Goal: Task Accomplishment & Management: Manage account settings

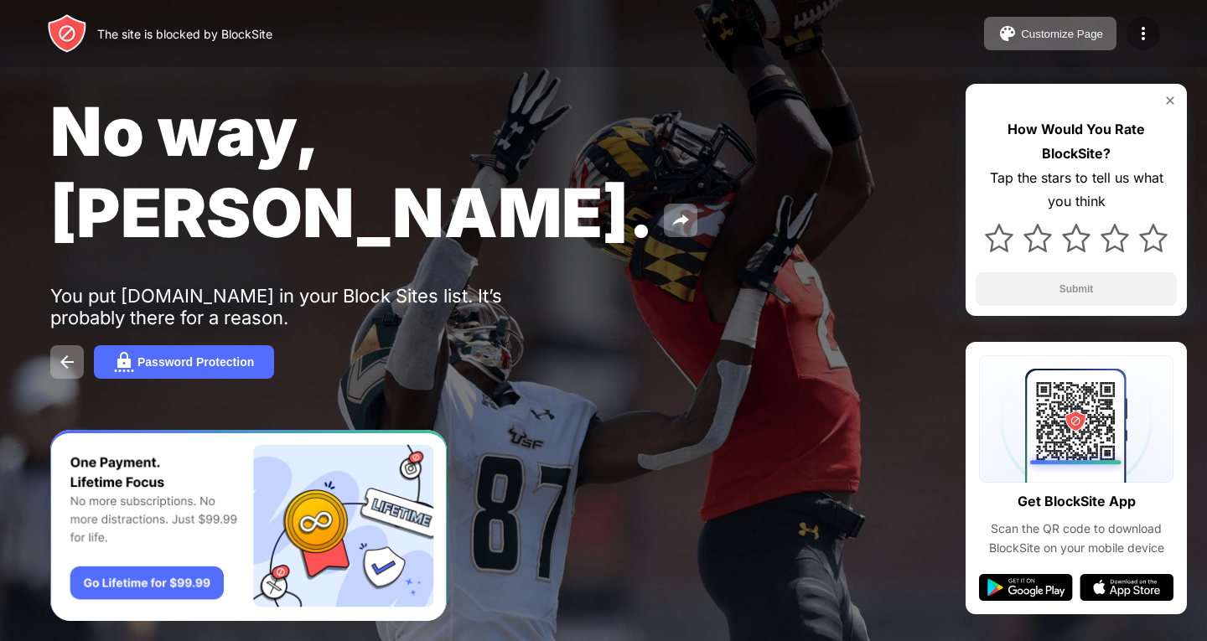
click at [1140, 35] on img at bounding box center [1144, 33] width 20 height 20
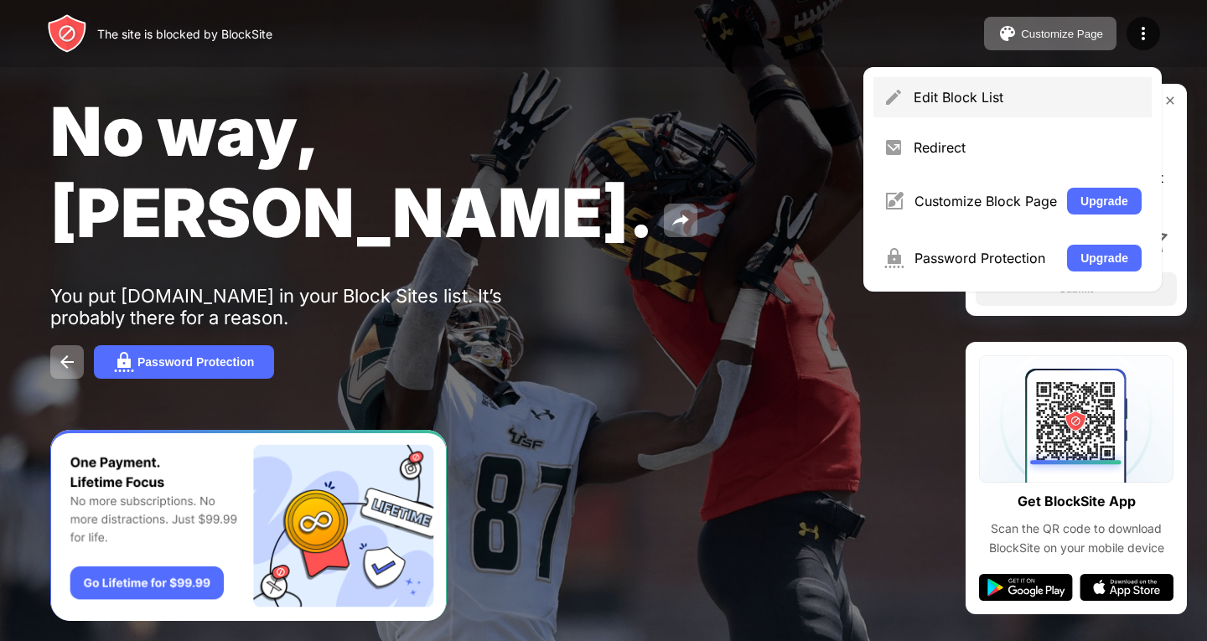
click at [1101, 88] on div "Edit Block List" at bounding box center [1013, 97] width 278 height 40
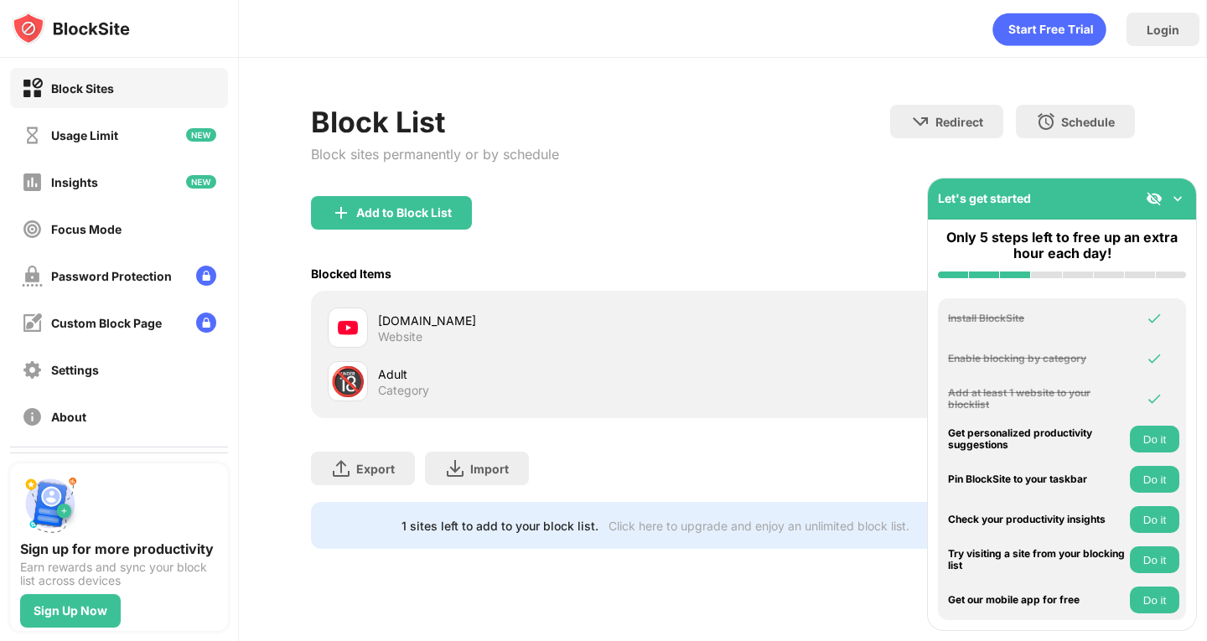
click at [466, 328] on div "youtube.com" at bounding box center [550, 321] width 345 height 18
drag, startPoint x: 466, startPoint y: 328, endPoint x: 419, endPoint y: 326, distance: 47.0
click at [419, 326] on div "youtube.com" at bounding box center [550, 321] width 345 height 18
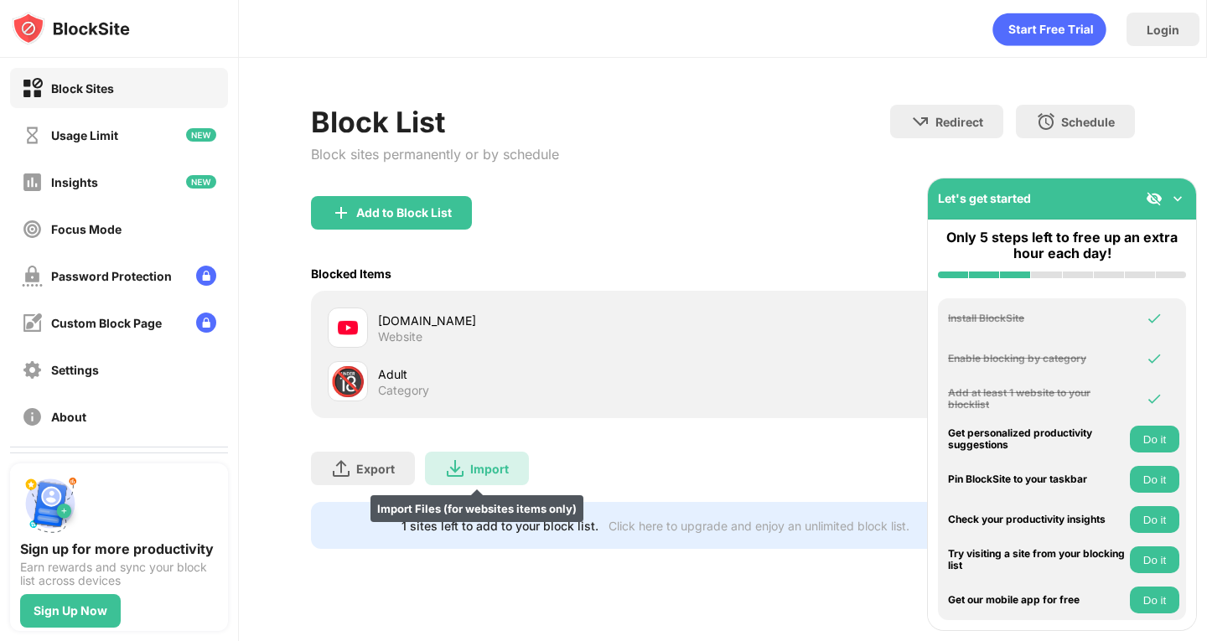
click at [466, 459] on div "Import Import Files (for websites items only)" at bounding box center [477, 469] width 104 height 34
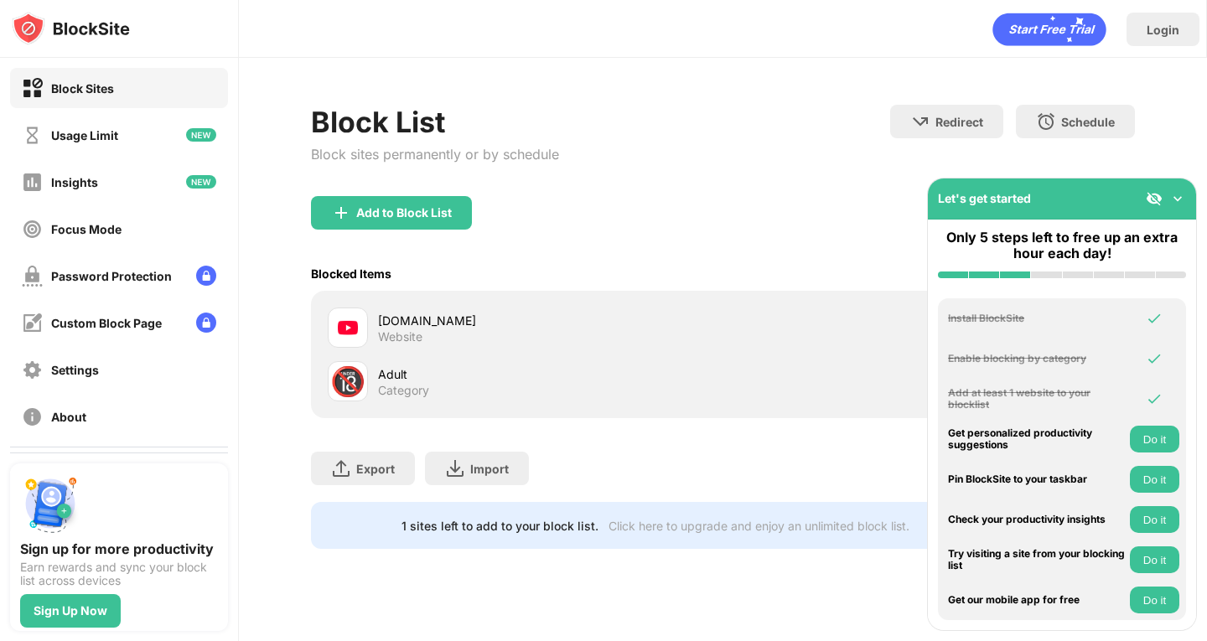
click at [138, 76] on div "Block Sites" at bounding box center [119, 88] width 218 height 40
click at [441, 200] on div "Add to Block List" at bounding box center [391, 213] width 161 height 34
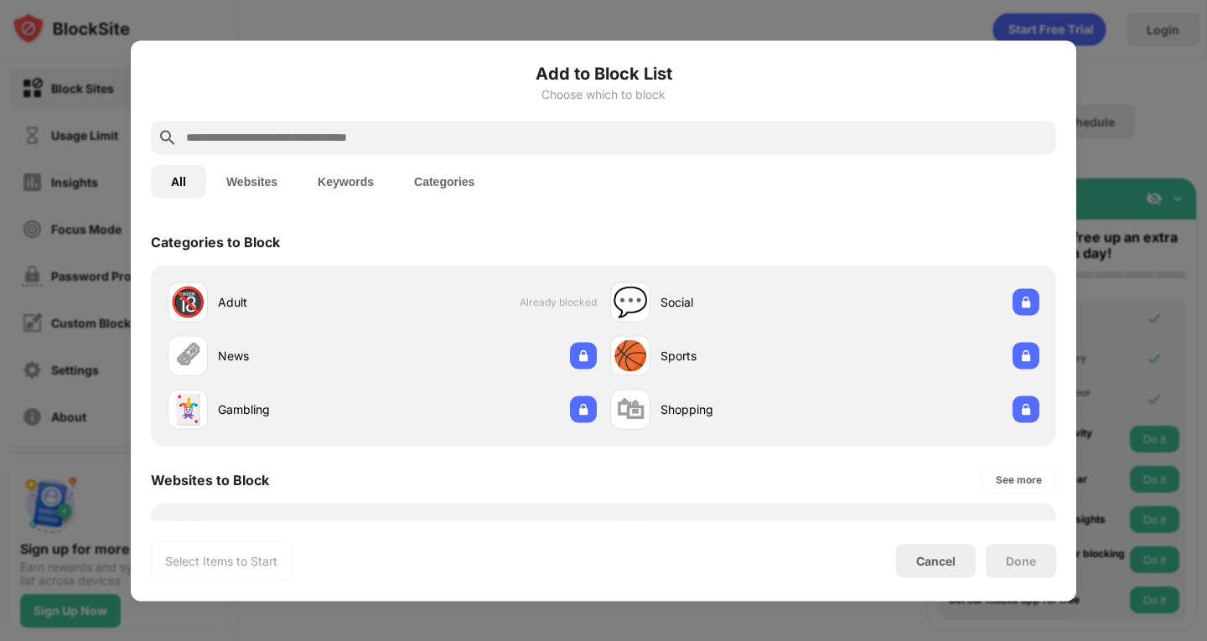
click at [834, 485] on div "Websites to Block See more" at bounding box center [604, 479] width 906 height 47
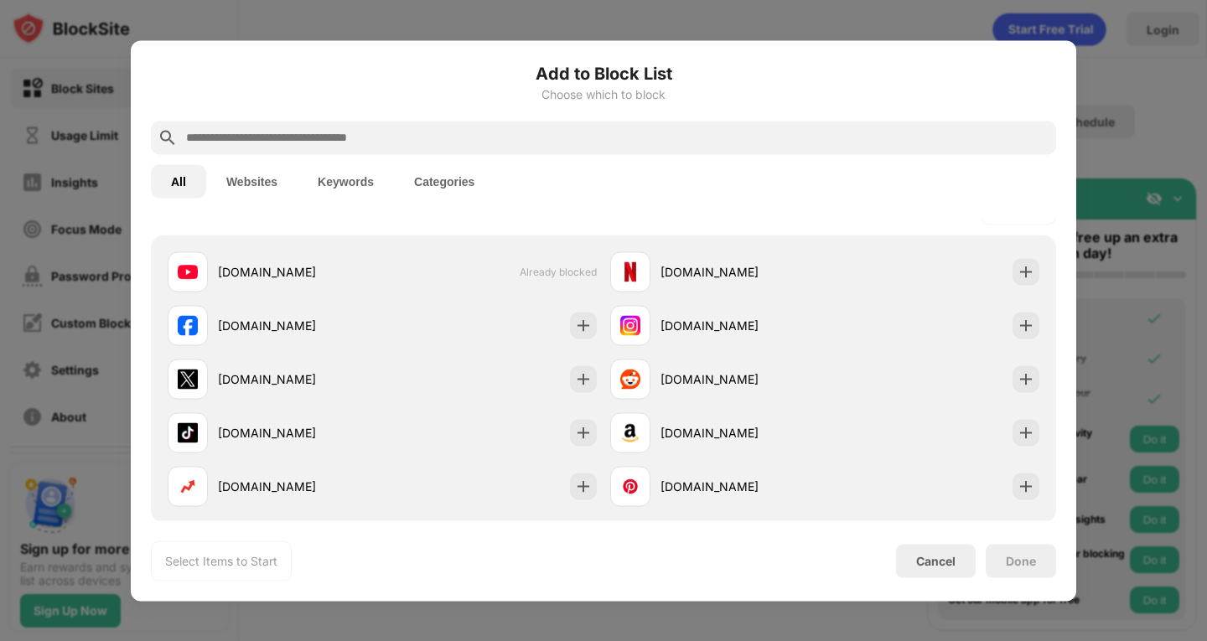
scroll to position [235, 0]
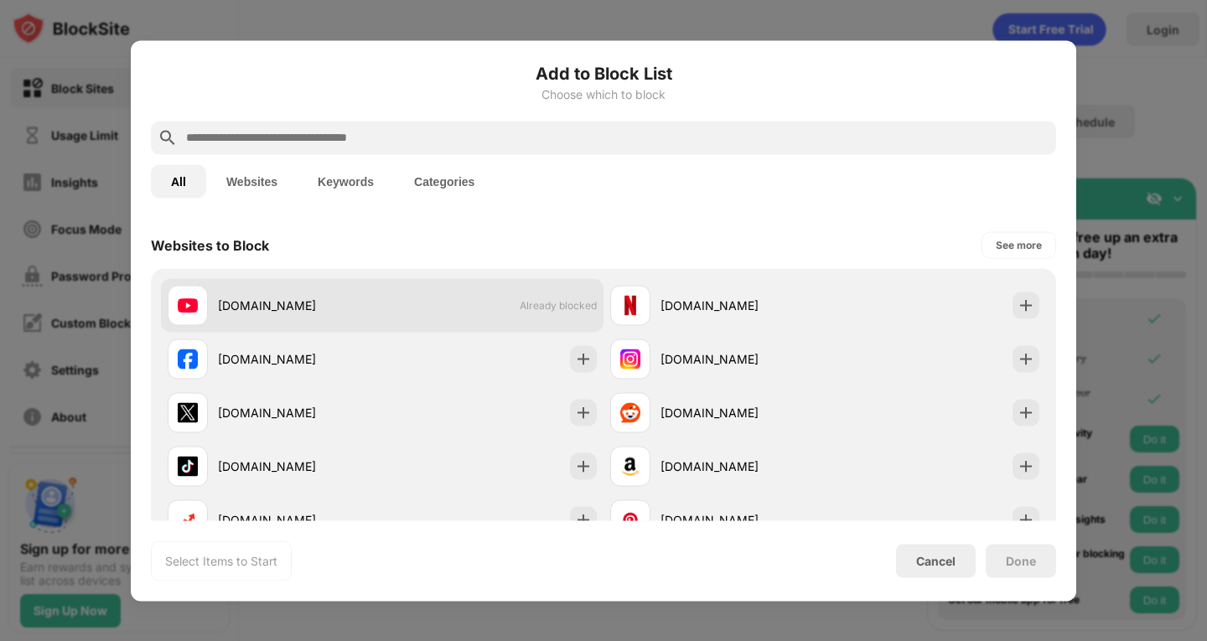
click at [511, 304] on div "youtube.com Already blocked" at bounding box center [382, 305] width 443 height 54
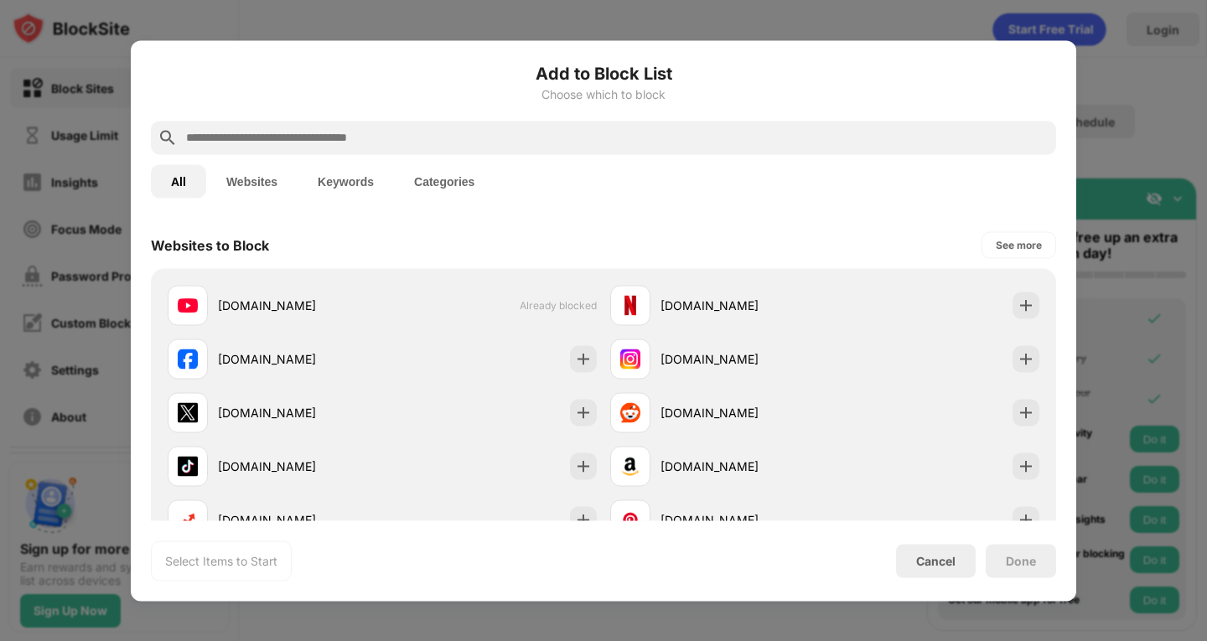
drag, startPoint x: 510, startPoint y: 307, endPoint x: 943, endPoint y: 630, distance: 540.5
click at [943, 630] on div at bounding box center [603, 320] width 1207 height 641
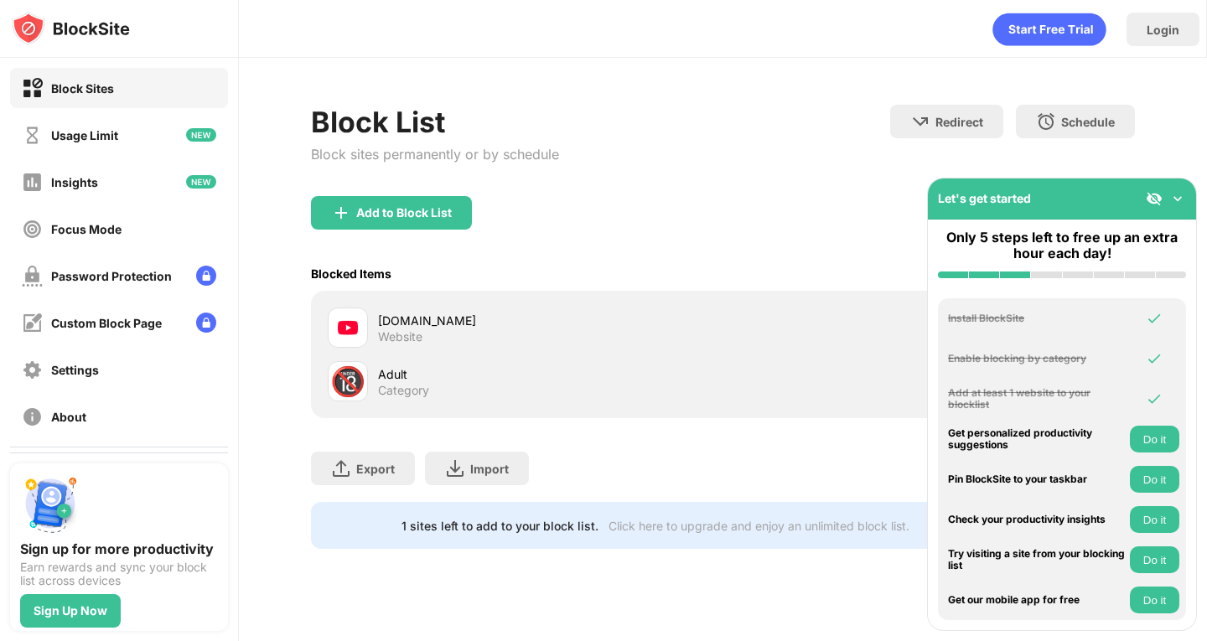
click at [740, 468] on div "Export Export Files (for websites items only) Import Import Files (for websites…" at bounding box center [722, 460] width 823 height 84
click at [1181, 197] on img at bounding box center [1178, 198] width 17 height 17
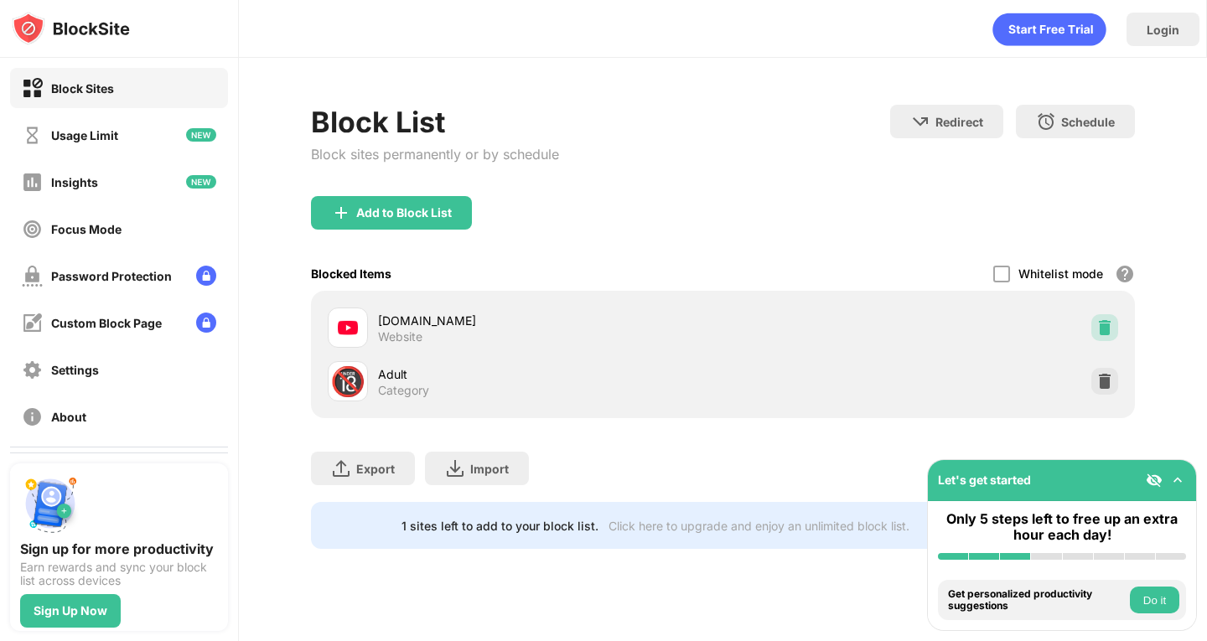
click at [1100, 321] on img at bounding box center [1105, 327] width 17 height 17
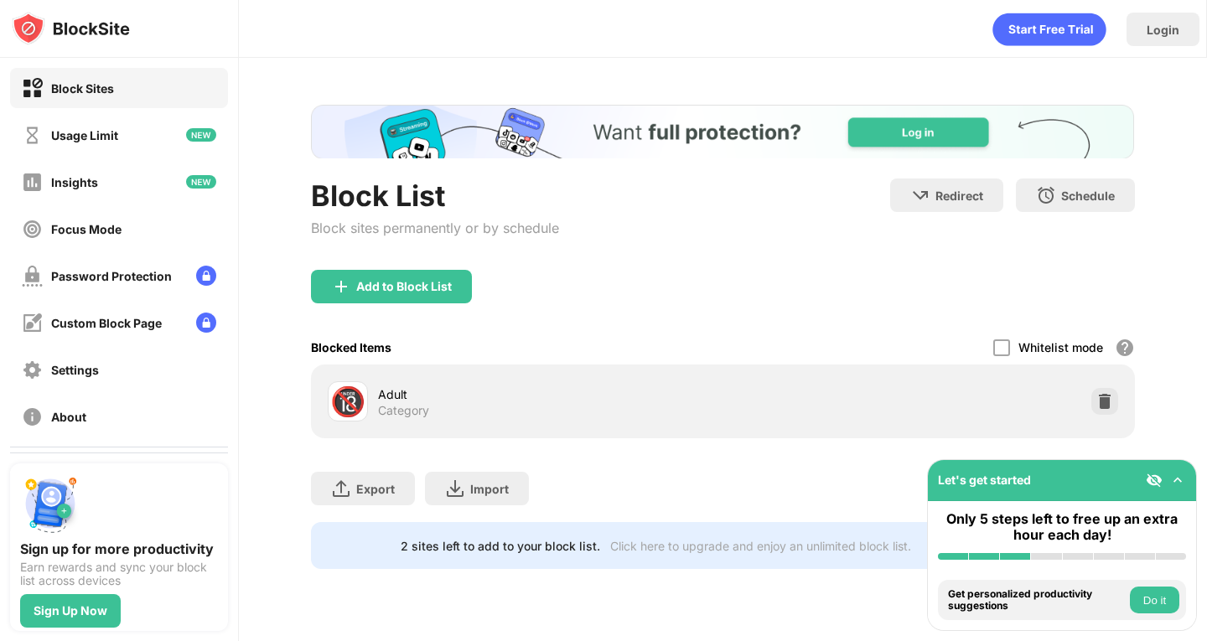
click at [839, 485] on div "Export Export Files (for websites items only) Import Import Files (for websites…" at bounding box center [722, 481] width 823 height 84
click at [739, 476] on div "Export Export Files (for websites items only) Import Import Files (for websites…" at bounding box center [722, 481] width 823 height 84
click at [1179, 278] on div "Block List Block sites permanently or by schedule Redirect Choose a site to be …" at bounding box center [723, 337] width 968 height 558
click at [390, 272] on div "Add to Block List" at bounding box center [391, 287] width 161 height 34
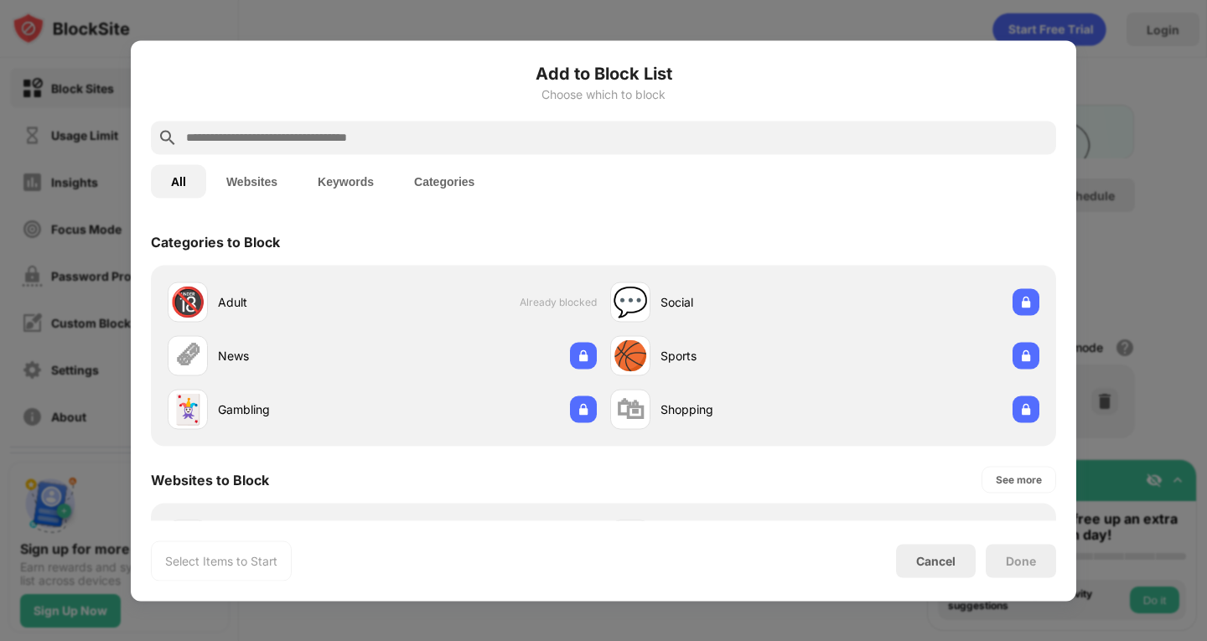
click at [623, 491] on div "Websites to Block See more" at bounding box center [604, 479] width 906 height 47
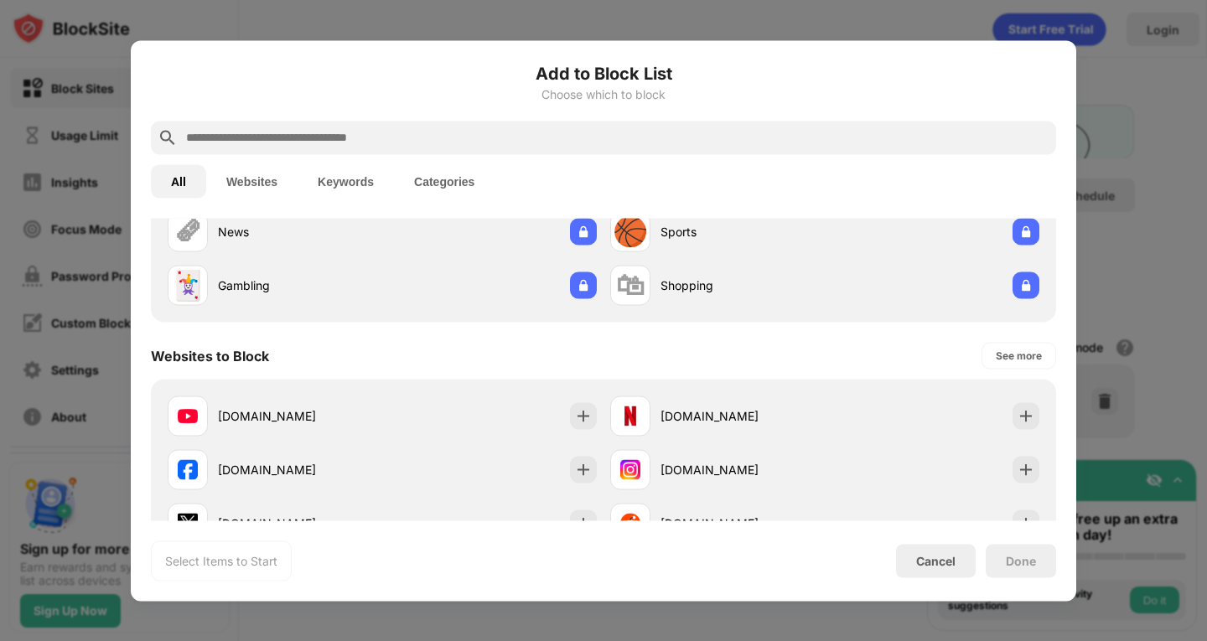
scroll to position [134, 0]
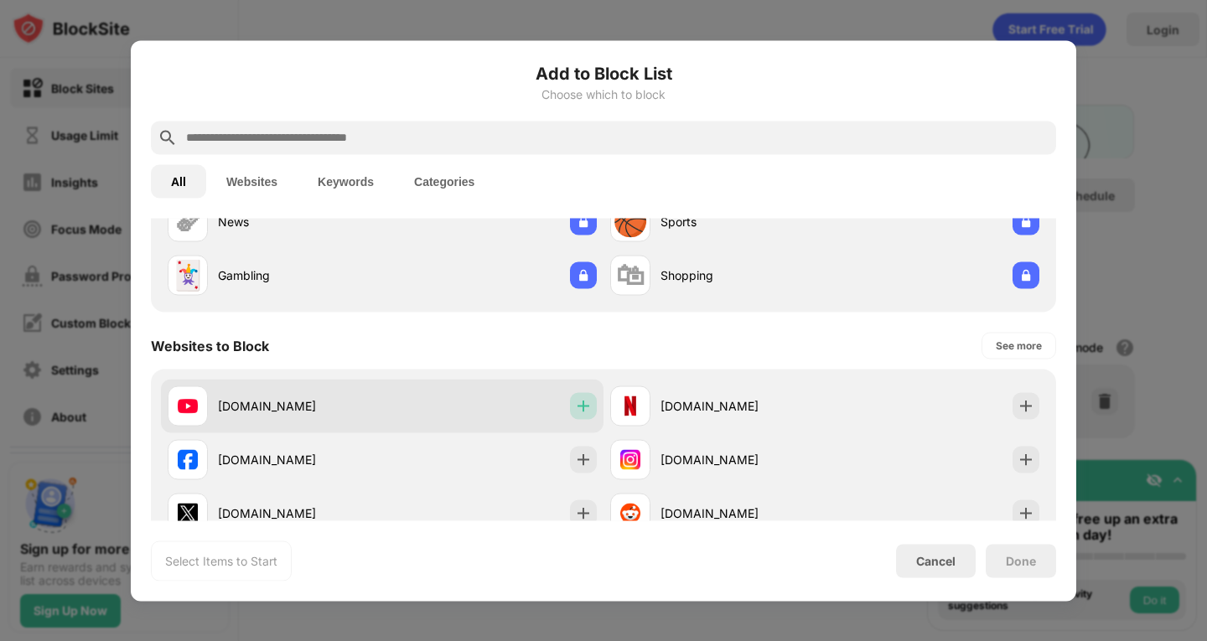
click at [578, 403] on img at bounding box center [583, 405] width 17 height 17
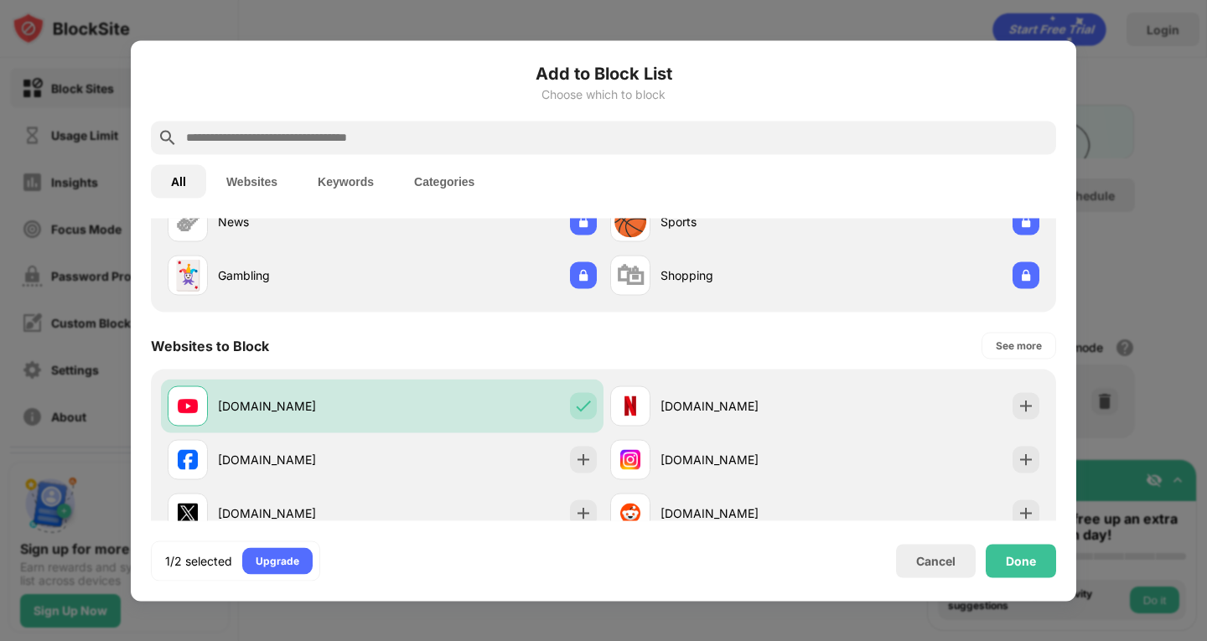
click at [820, 334] on div "Websites to Block See more" at bounding box center [604, 345] width 906 height 47
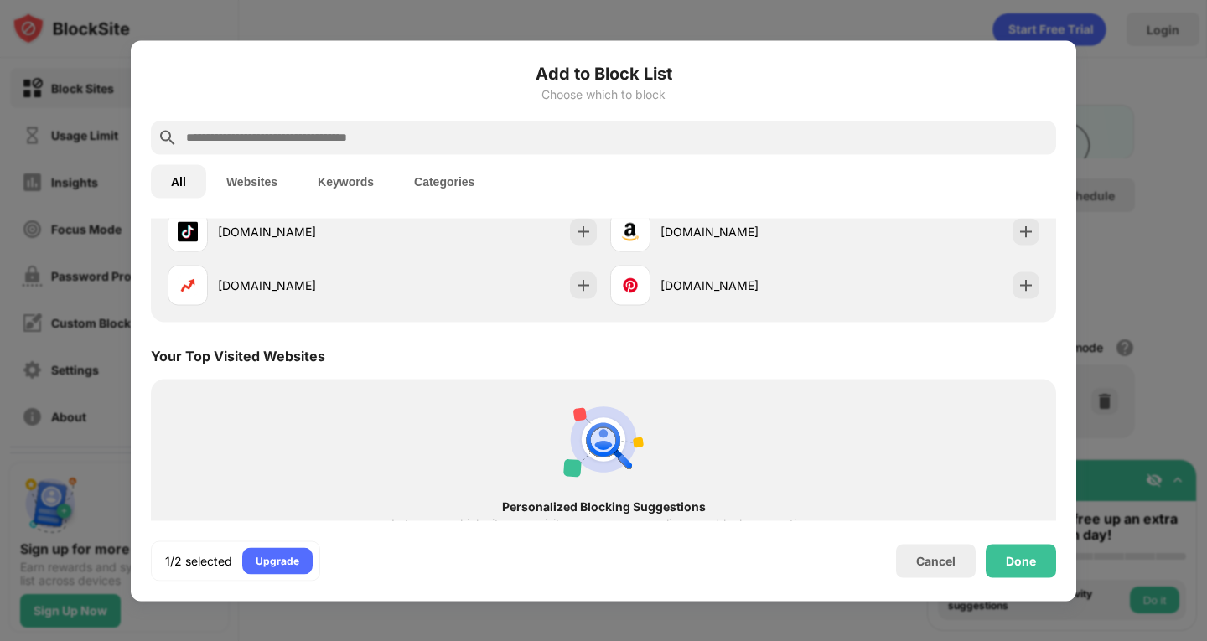
scroll to position [0, 0]
click at [1049, 548] on div "Done" at bounding box center [1021, 561] width 70 height 34
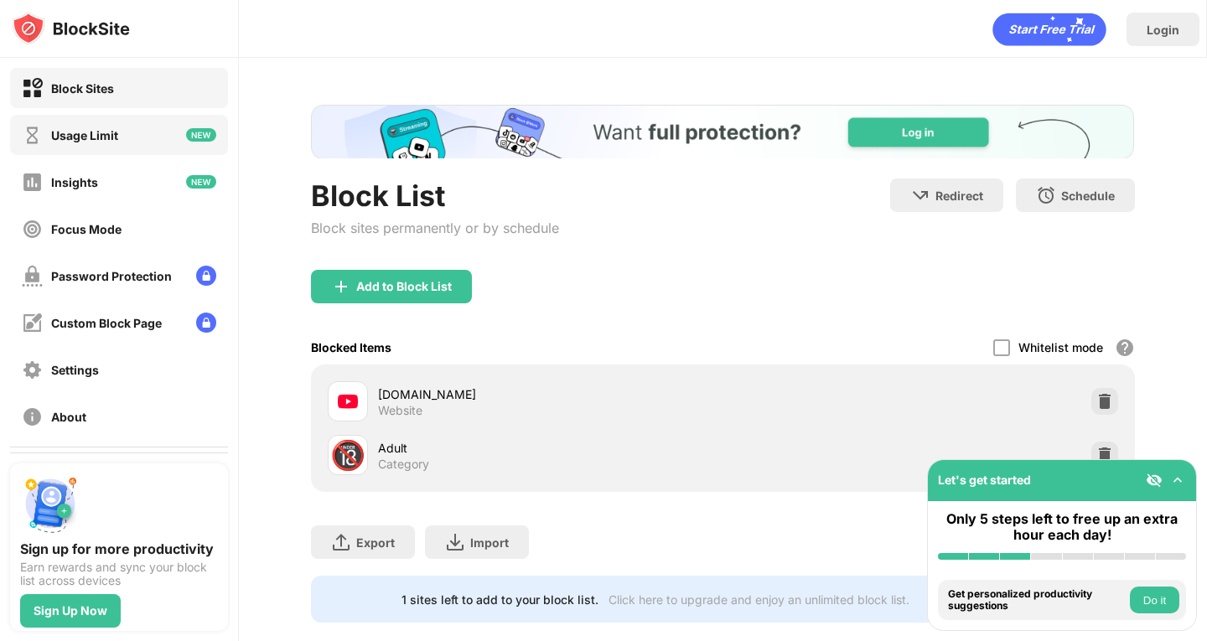
click at [142, 122] on div "Usage Limit" at bounding box center [119, 135] width 218 height 40
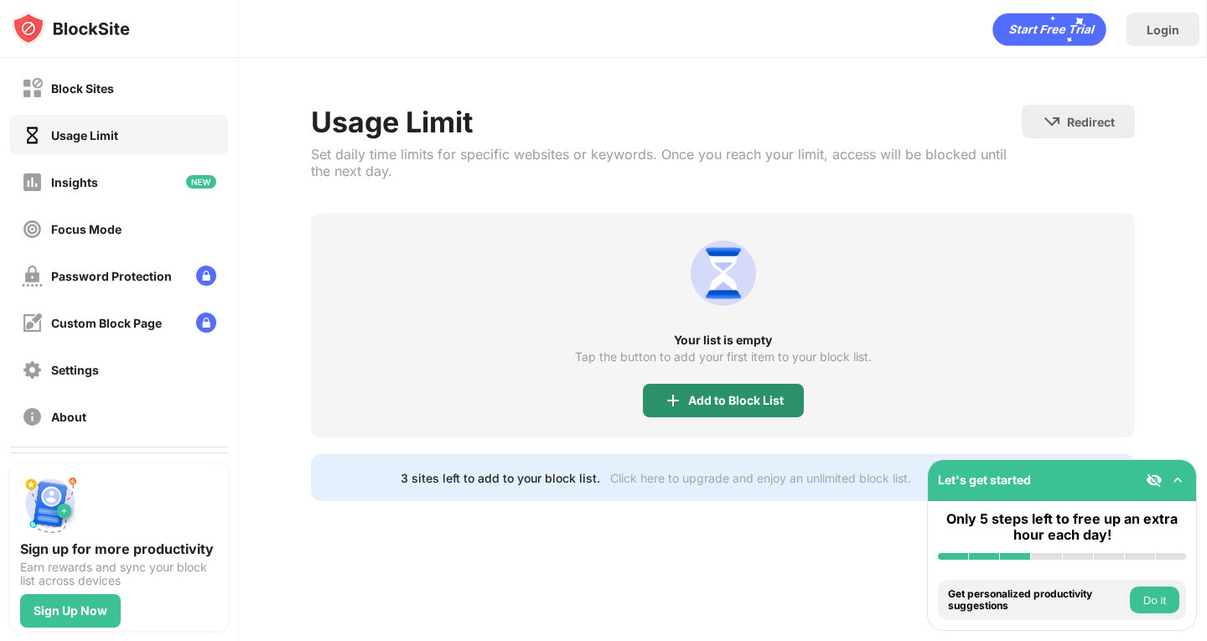
click at [724, 409] on div "Add to Block List" at bounding box center [723, 401] width 161 height 34
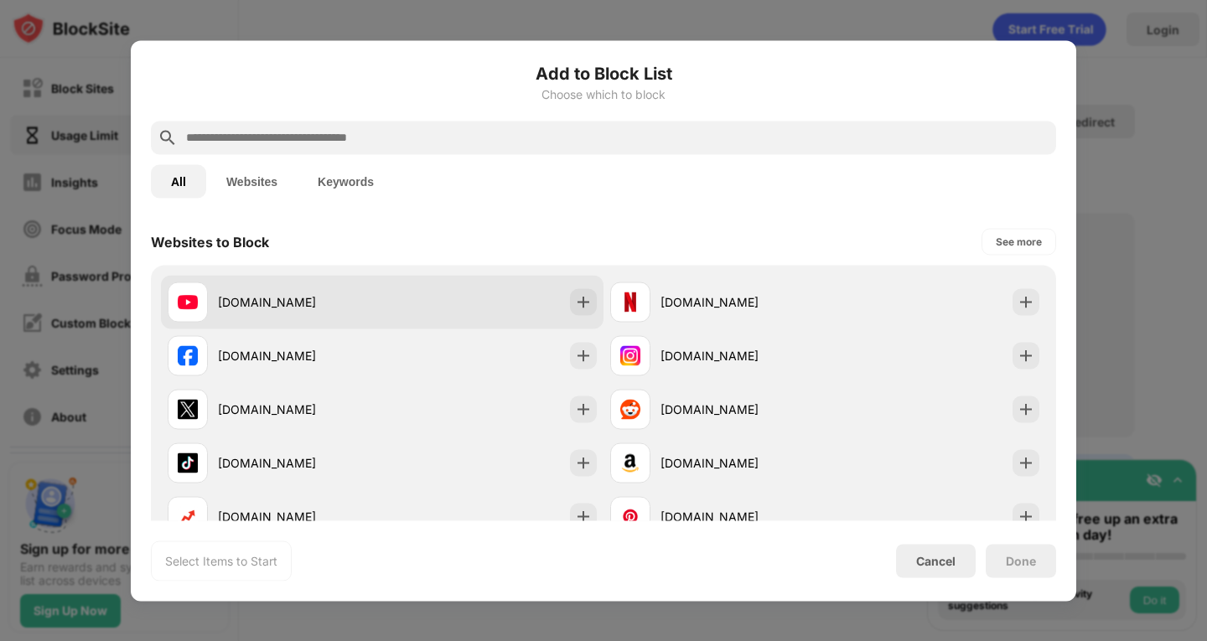
click at [548, 311] on div "youtube.com" at bounding box center [382, 302] width 443 height 54
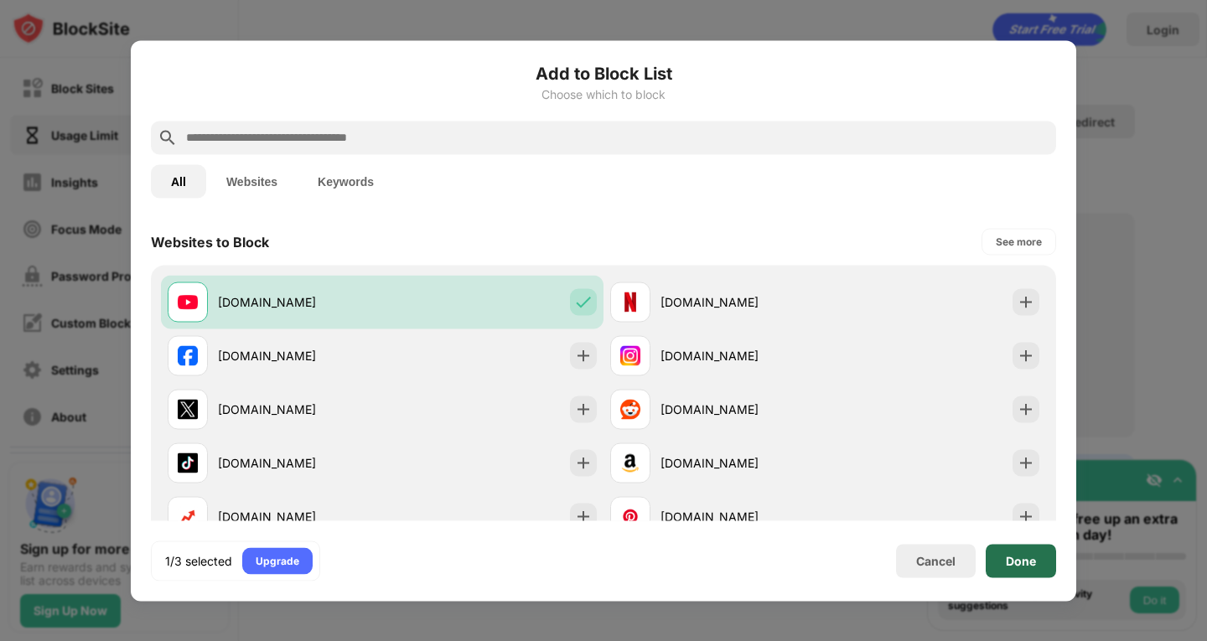
click at [1033, 567] on div "Done" at bounding box center [1021, 560] width 30 height 13
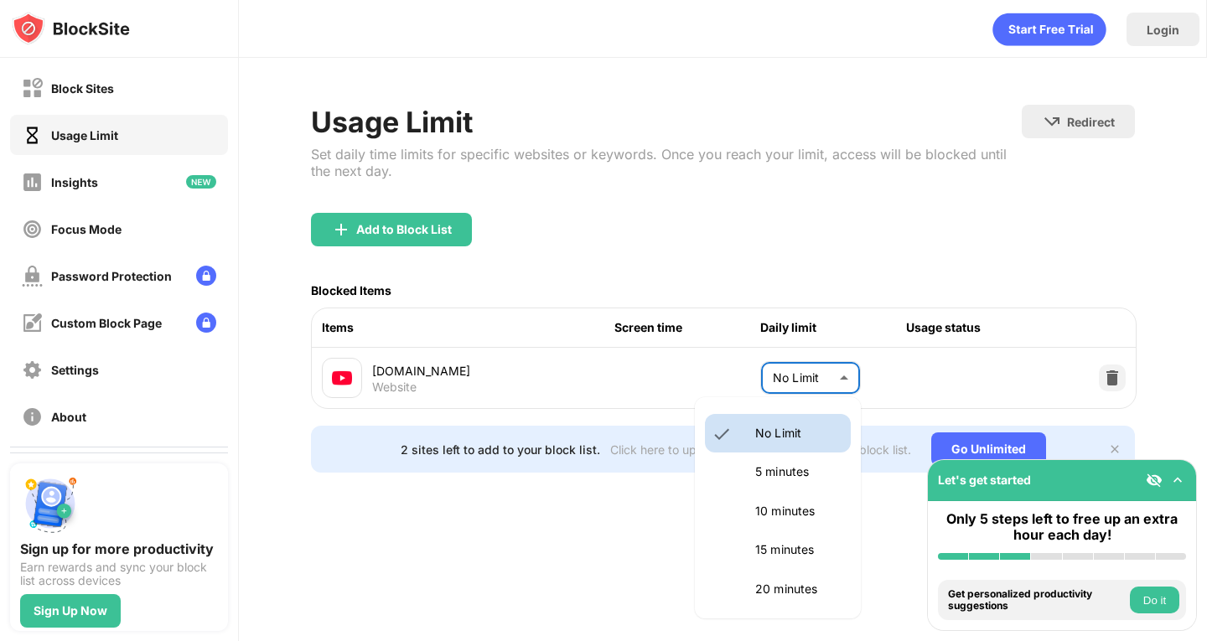
click at [845, 379] on body "Block Sites Usage Limit Insights Focus Mode Password Protection Custom Block Pa…" at bounding box center [603, 320] width 1207 height 641
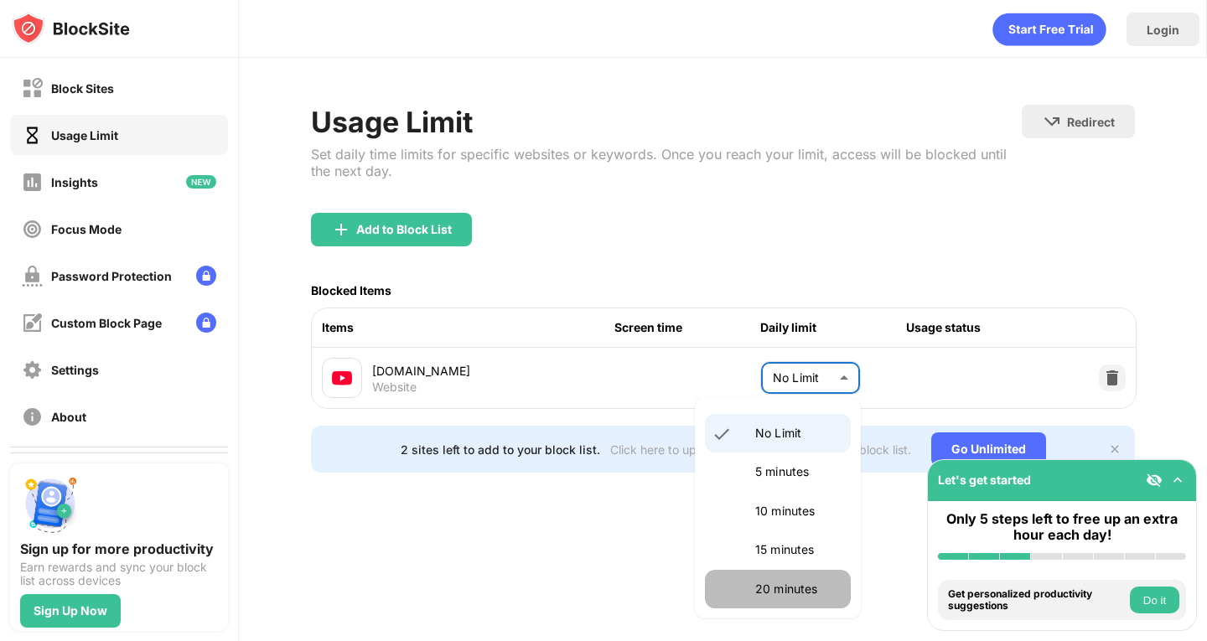
click at [776, 604] on li "20 minutes" at bounding box center [778, 589] width 146 height 39
type input "**"
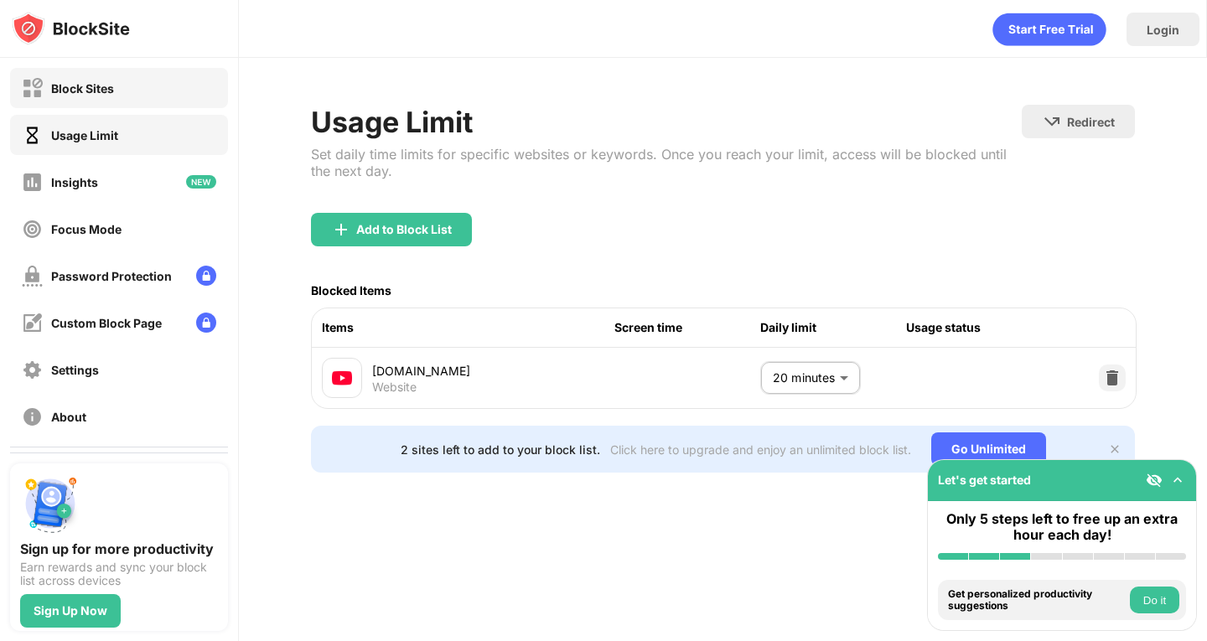
click at [132, 88] on div "Block Sites" at bounding box center [119, 88] width 218 height 40
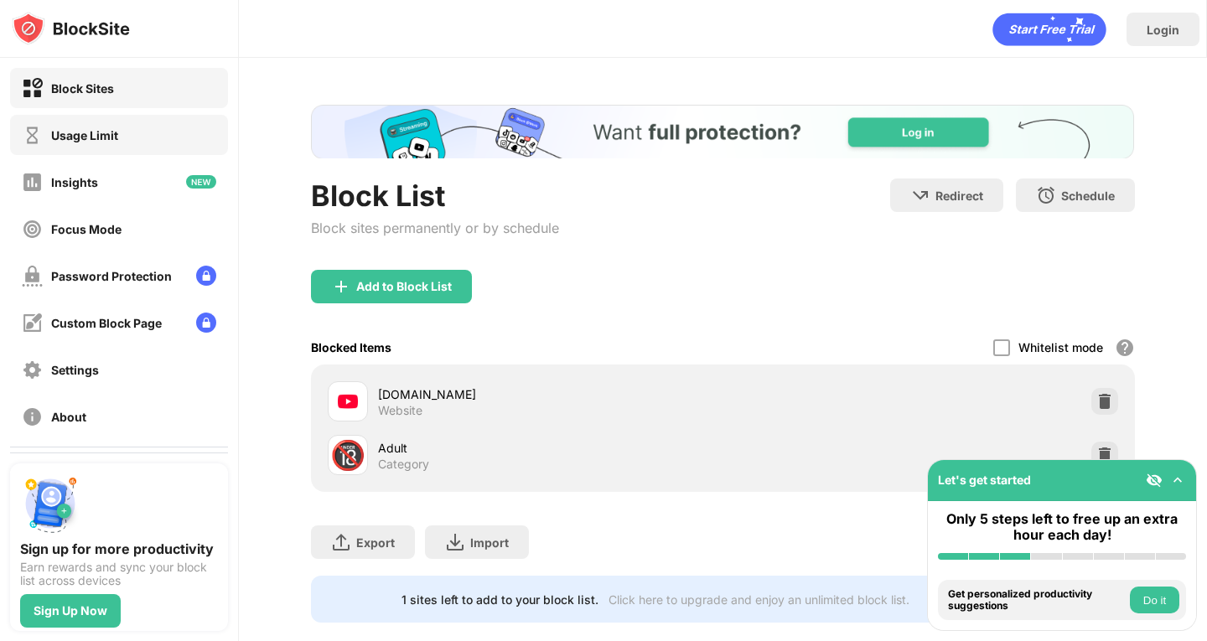
click at [162, 140] on div "Usage Limit" at bounding box center [119, 135] width 218 height 40
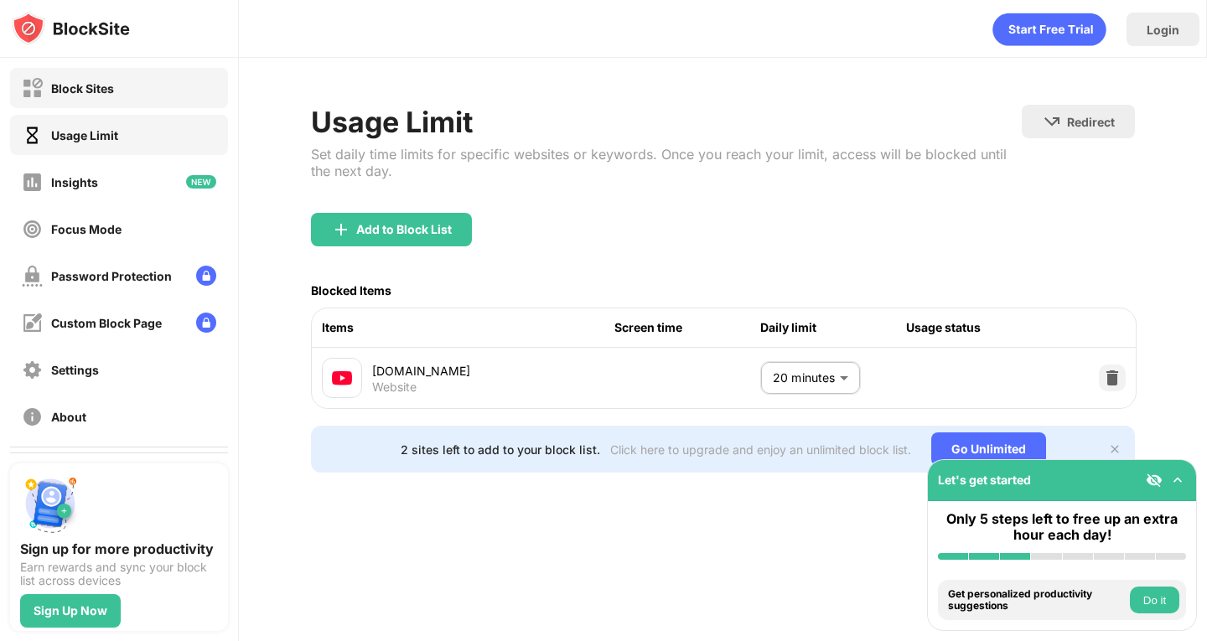
click at [188, 81] on div "Block Sites" at bounding box center [119, 88] width 218 height 40
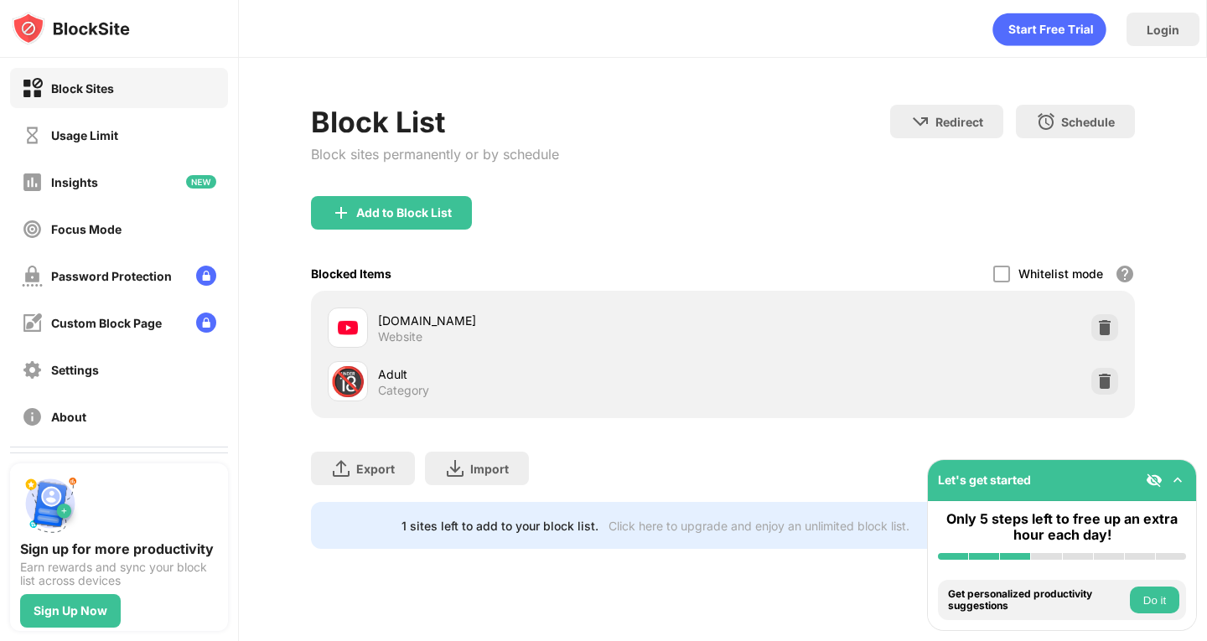
click at [603, 450] on div "Export Export Files (for websites items only) Import Import Files (for websites…" at bounding box center [722, 460] width 823 height 84
click at [141, 150] on div "Usage Limit" at bounding box center [119, 135] width 218 height 40
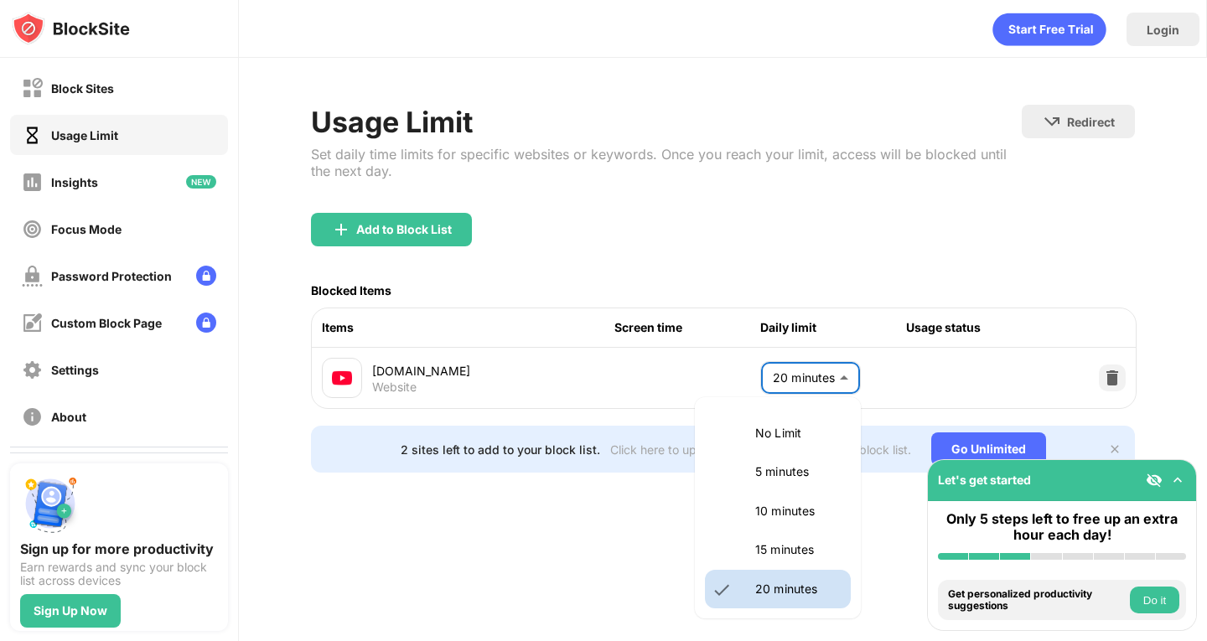
click at [842, 378] on body "Block Sites Usage Limit Insights Focus Mode Password Protection Custom Block Pa…" at bounding box center [603, 320] width 1207 height 641
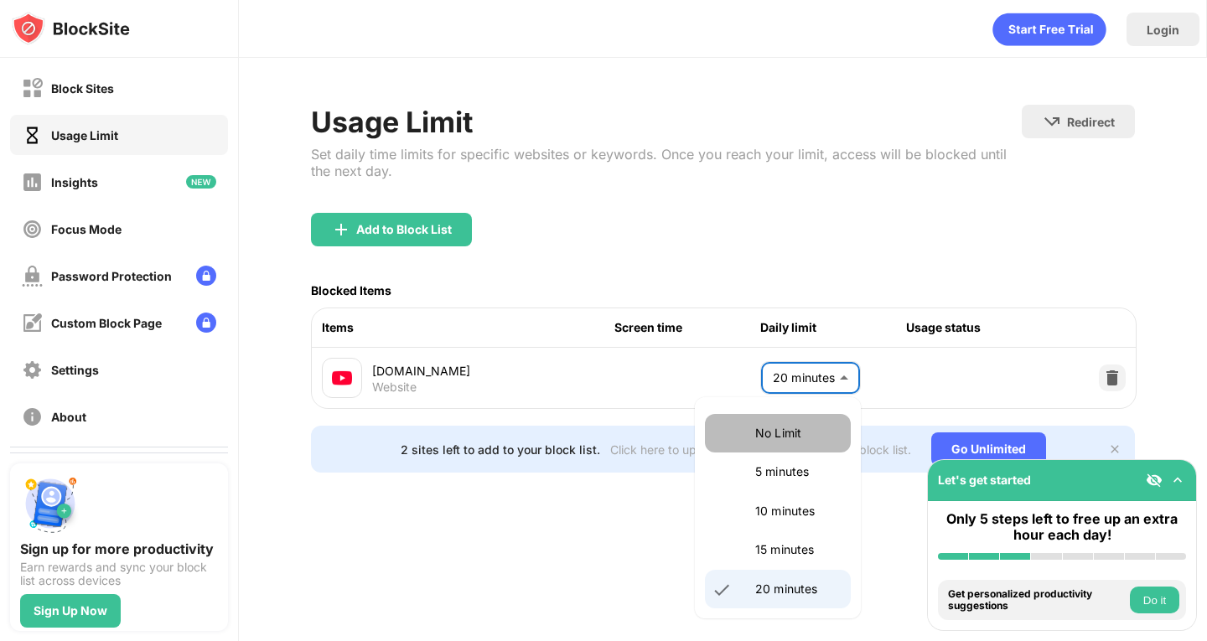
click at [815, 433] on p "No Limit" at bounding box center [799, 433] width 86 height 18
type input "********"
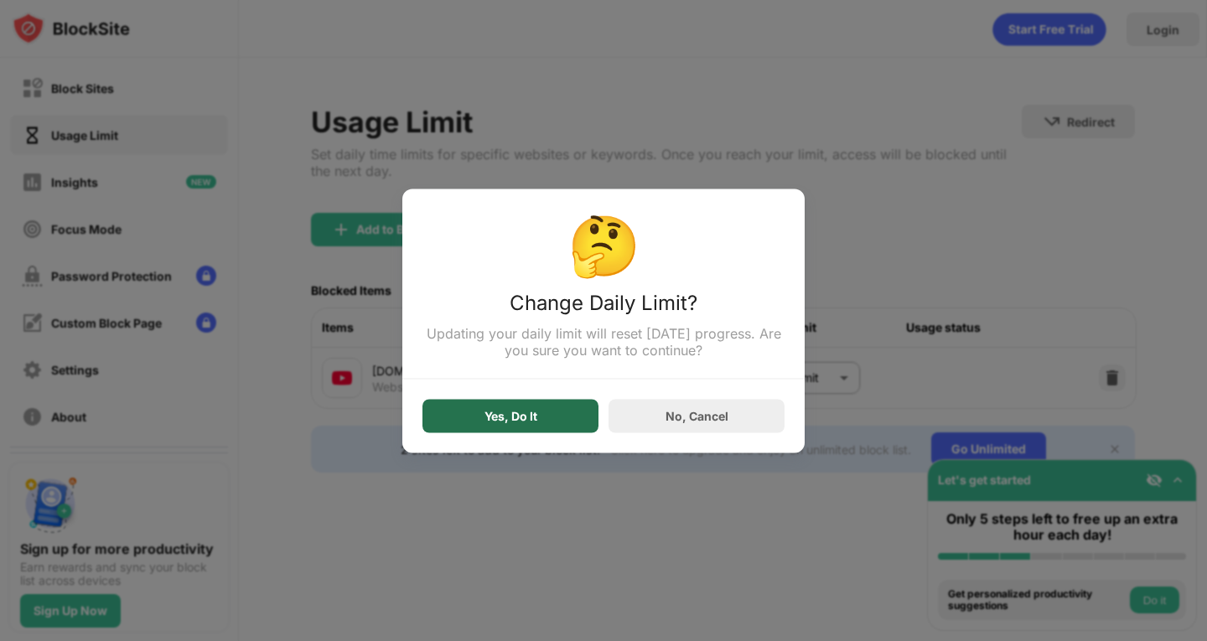
click at [552, 433] on div "Yes, Do It" at bounding box center [511, 416] width 176 height 34
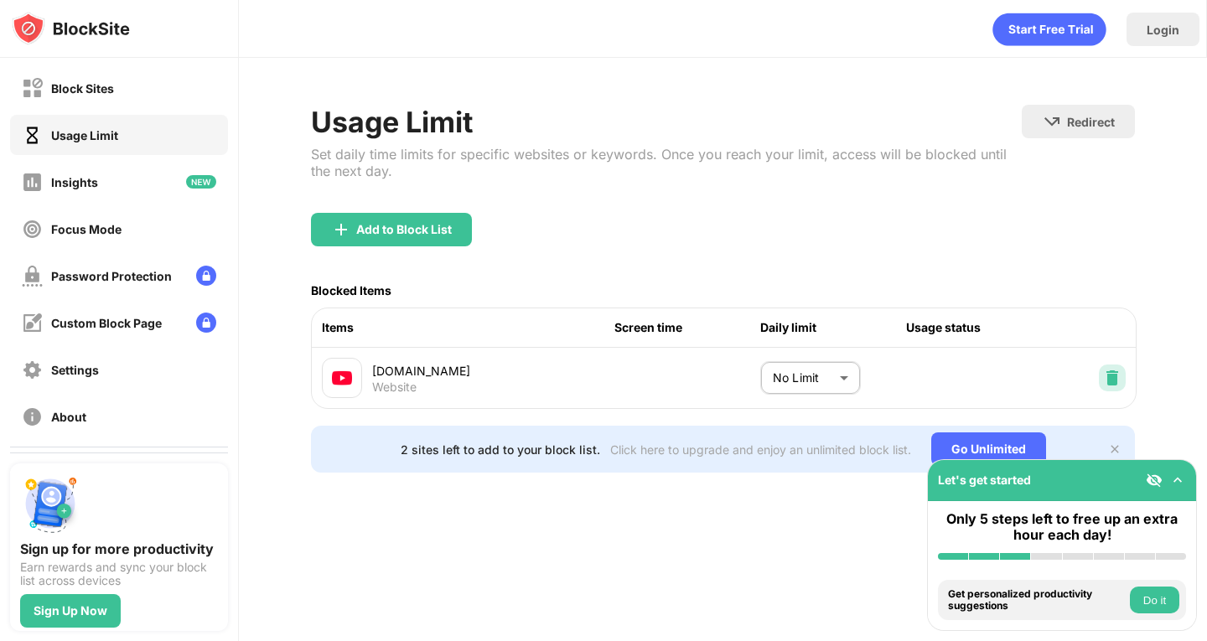
click at [1113, 386] on div at bounding box center [1112, 378] width 27 height 27
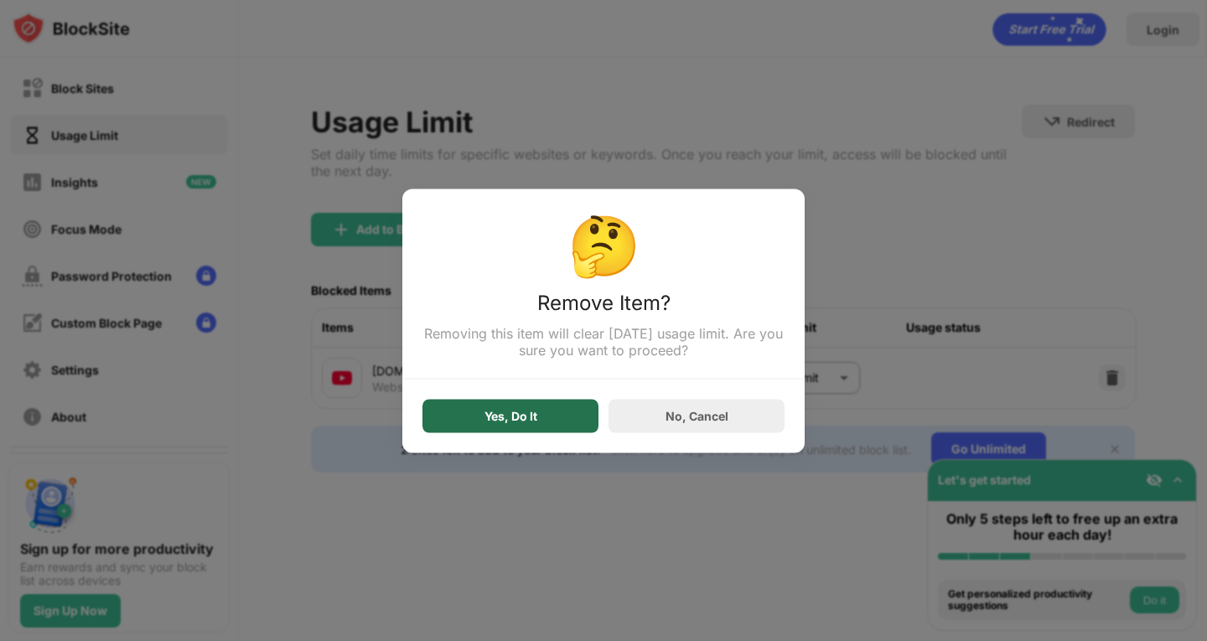
click at [575, 421] on div "Yes, Do It" at bounding box center [511, 416] width 176 height 34
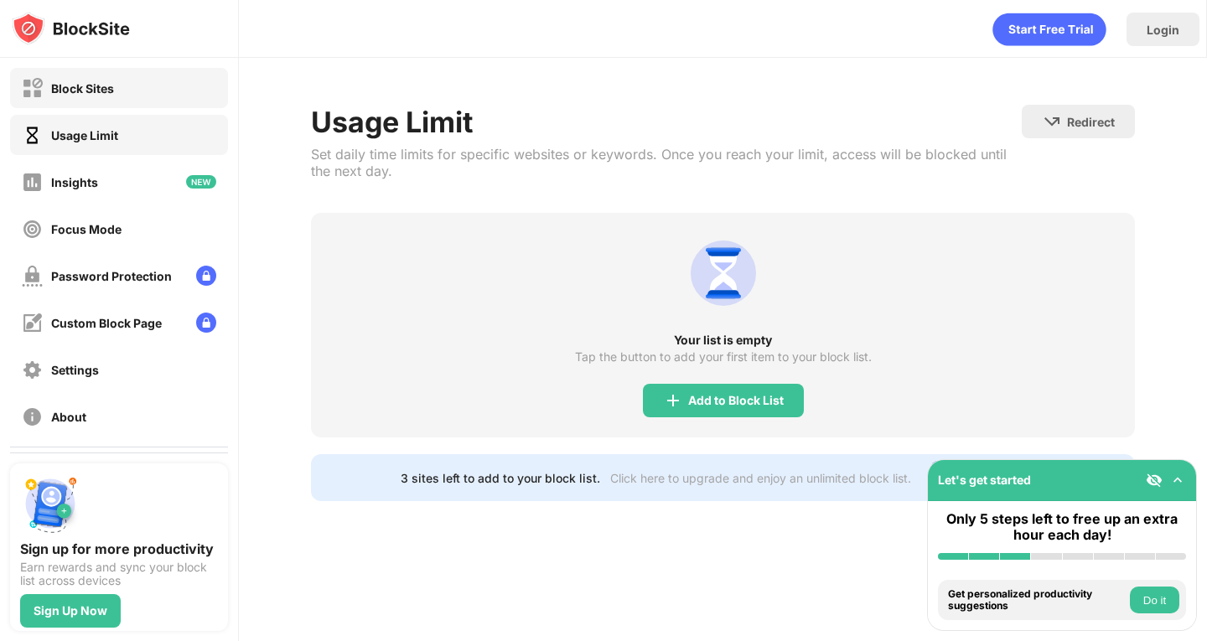
click at [127, 81] on div "Block Sites" at bounding box center [119, 88] width 218 height 40
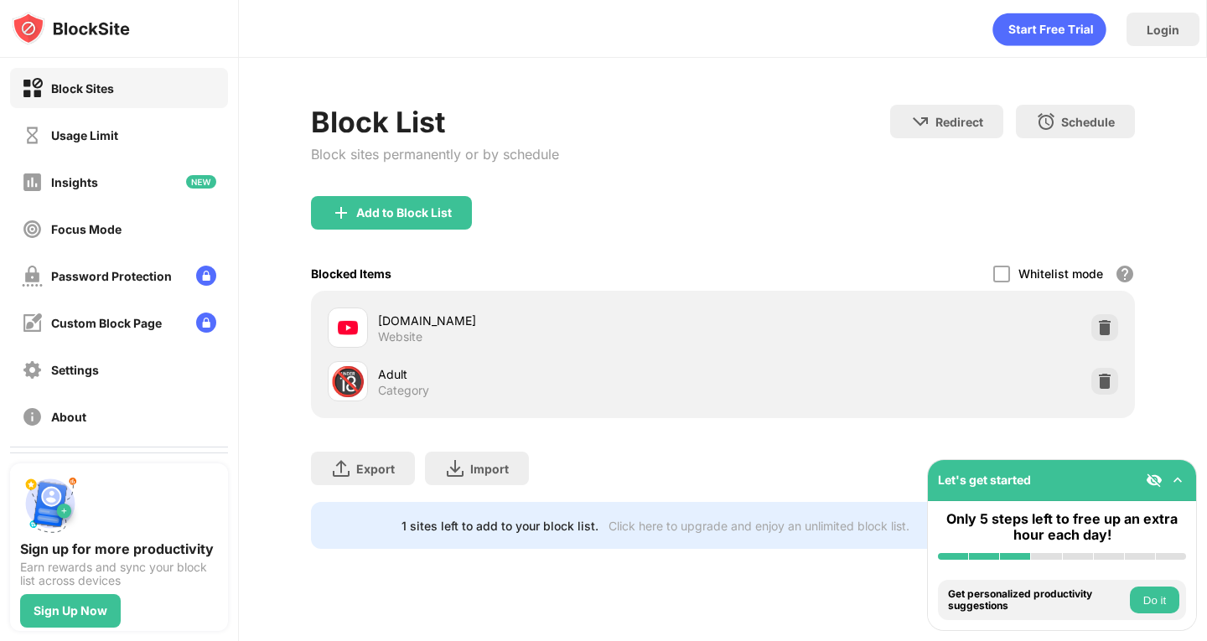
click at [511, 341] on div "youtube.com Website" at bounding box center [550, 328] width 345 height 33
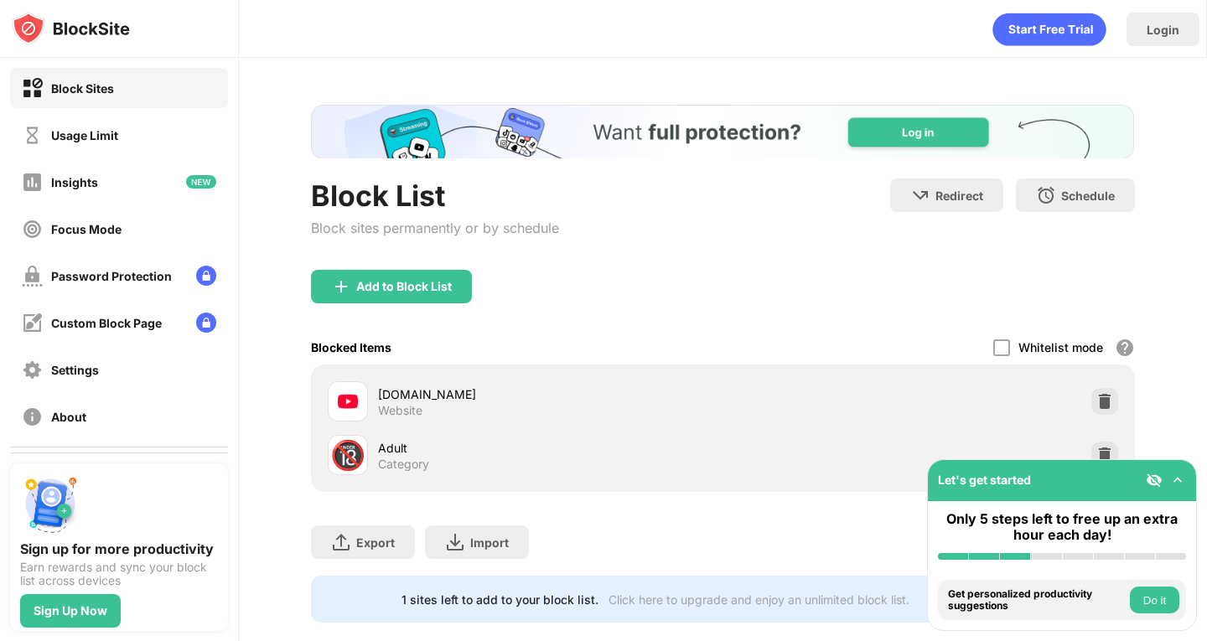
click at [771, 540] on div "Export Export Files (for websites items only) Import Import Files (for websites…" at bounding box center [722, 534] width 823 height 84
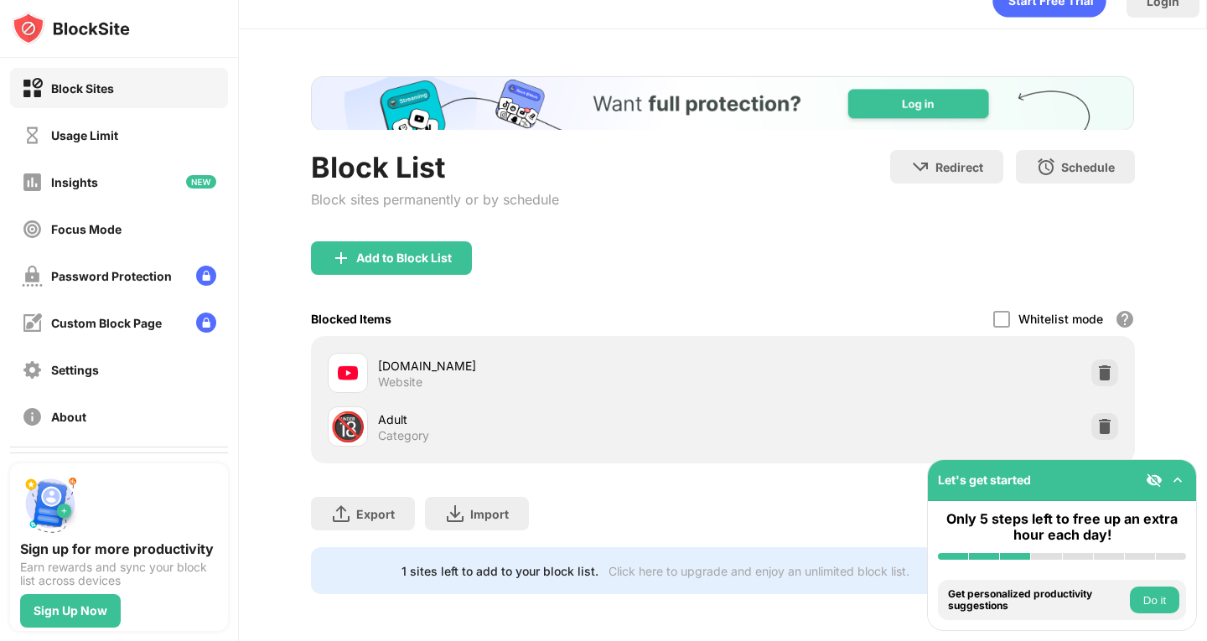
scroll to position [40, 0]
drag, startPoint x: 961, startPoint y: 509, endPoint x: 968, endPoint y: 376, distance: 133.5
click at [968, 376] on div "Block Sites Usage Limit Insights Focus Mode Password Protection Custom Block Pa…" at bounding box center [603, 320] width 1207 height 641
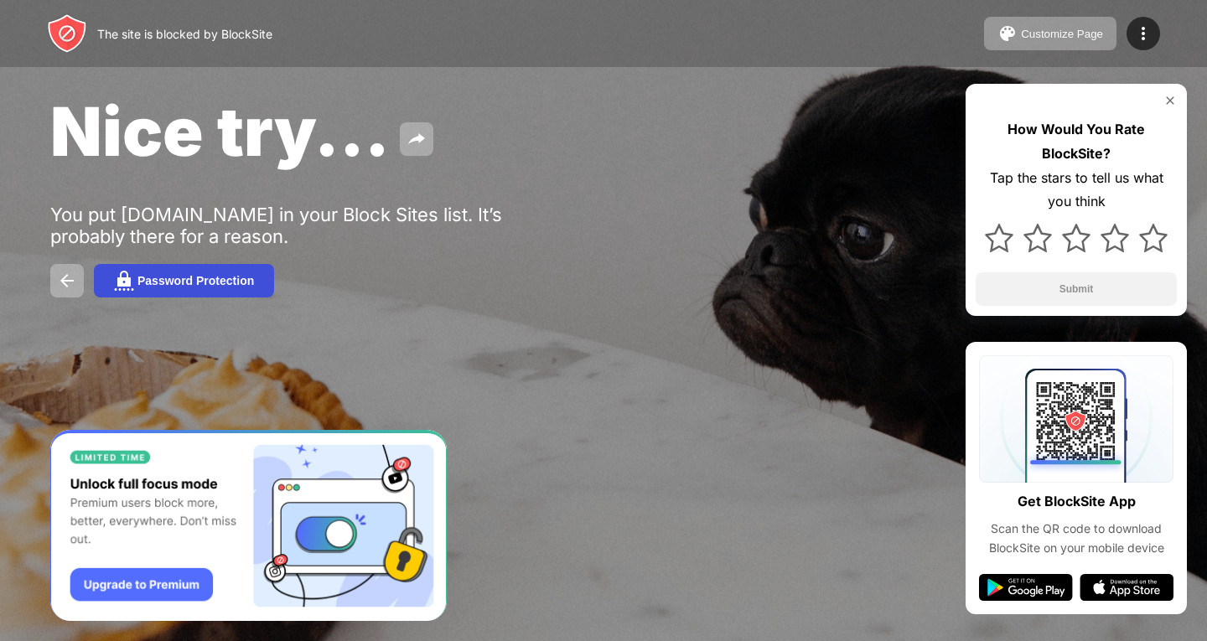
click at [213, 285] on div "Password Protection" at bounding box center [196, 280] width 117 height 13
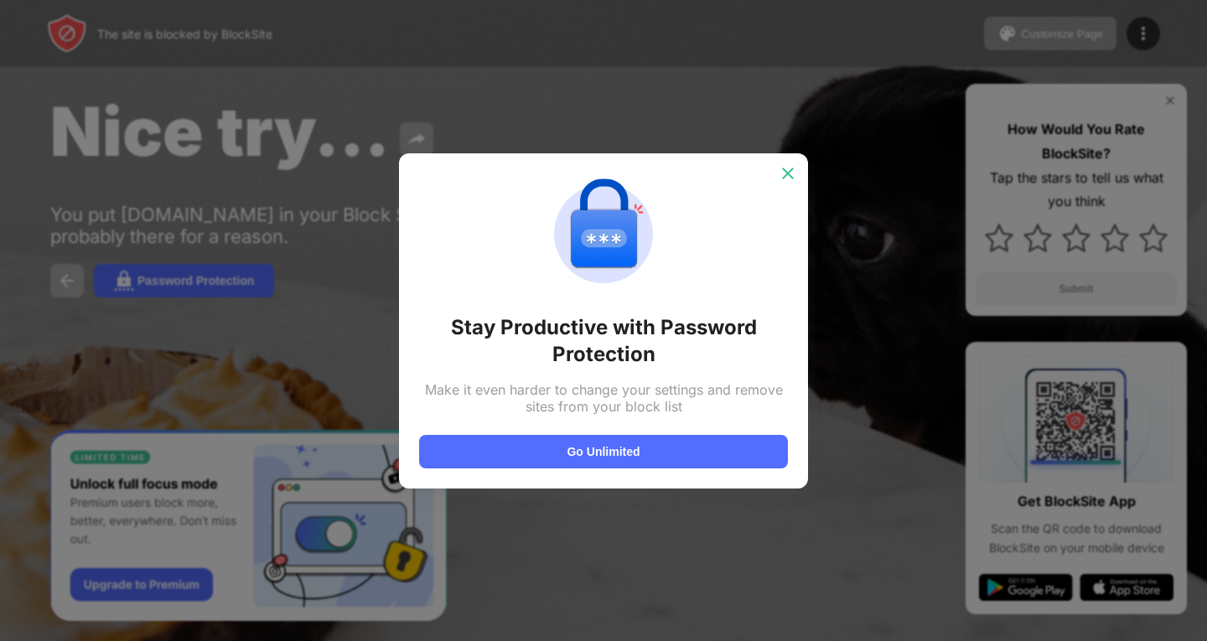
click at [784, 161] on div at bounding box center [788, 173] width 27 height 27
